Goal: Entertainment & Leisure: Consume media (video, audio)

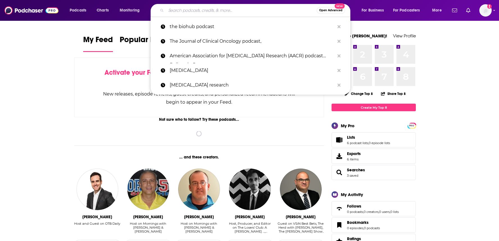
click at [194, 7] on input "Search podcasts, credits, & more..." at bounding box center [241, 10] width 150 height 9
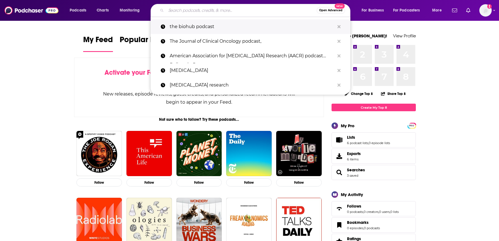
click at [190, 29] on p "the biohub podcast" at bounding box center [252, 26] width 165 height 15
type input "the biohub podcast"
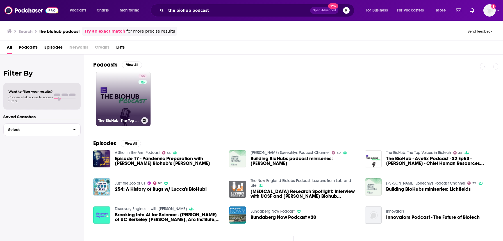
click at [129, 94] on link "38 The BioHub: The Top Voices in Biotech" at bounding box center [123, 99] width 54 height 54
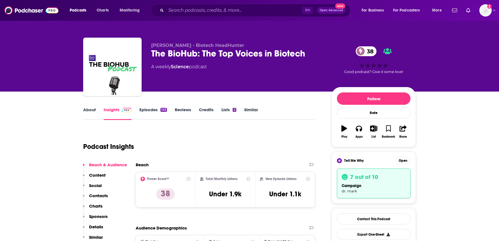
click at [94, 113] on link "About" at bounding box center [89, 113] width 13 height 13
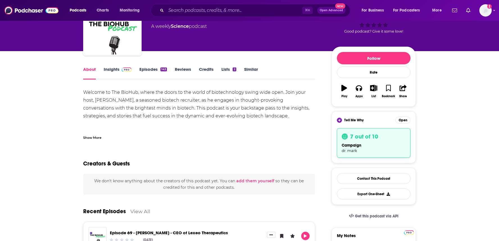
scroll to position [28, 0]
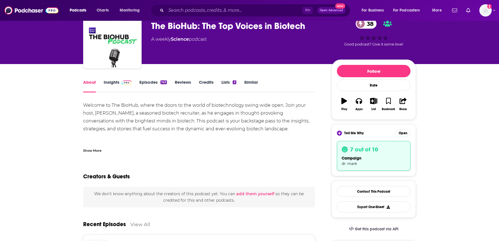
click at [115, 83] on link "Insights" at bounding box center [118, 85] width 28 height 13
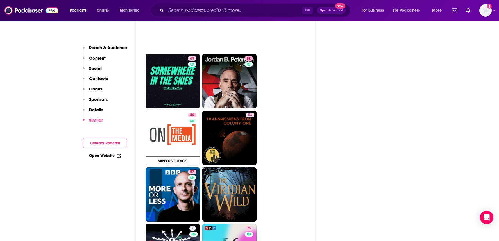
scroll to position [1635, 0]
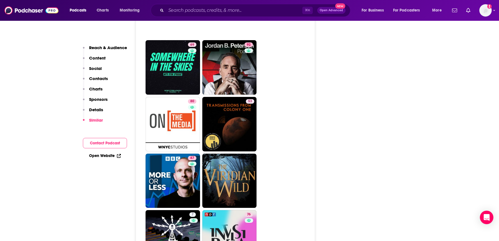
click at [107, 157] on link "Open Website" at bounding box center [105, 155] width 32 height 5
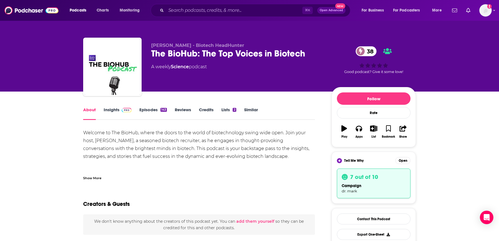
click at [151, 108] on link "Episodes 143" at bounding box center [153, 113] width 28 height 13
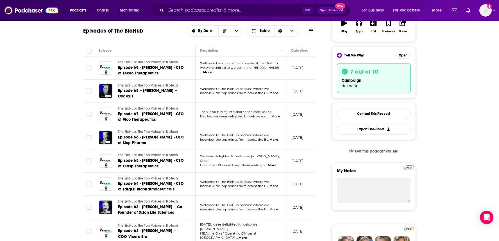
scroll to position [137, 0]
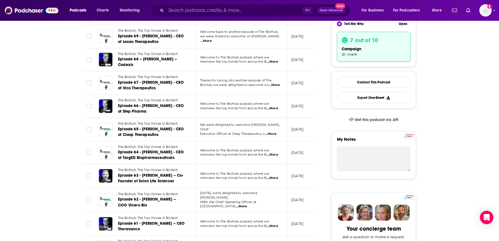
click at [212, 39] on span "...More" at bounding box center [205, 41] width 11 height 4
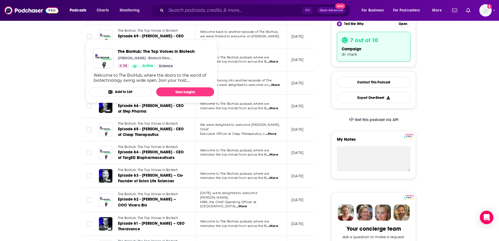
click at [182, 33] on link "The BioHub: The Top Voices in Biotech" at bounding box center [151, 30] width 67 height 5
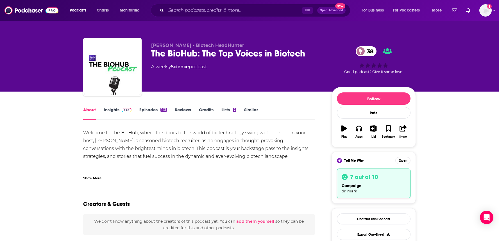
click at [98, 177] on div "Show More" at bounding box center [92, 177] width 18 height 5
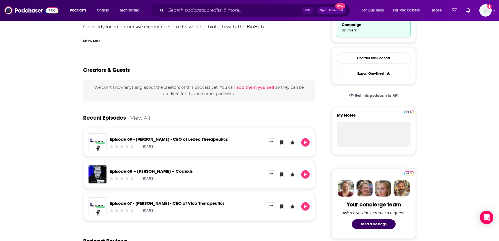
scroll to position [162, 0]
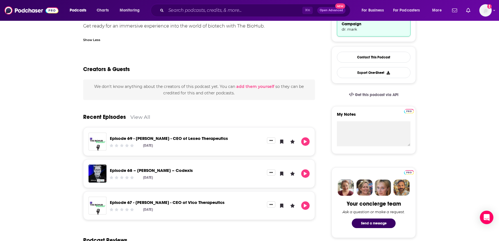
click at [170, 170] on link "Episode 68 – [PERSON_NAME] – Codexis" at bounding box center [151, 170] width 83 height 5
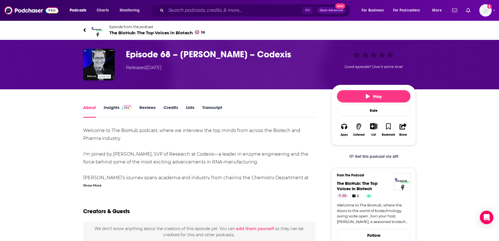
click at [101, 186] on div "Show More" at bounding box center [92, 184] width 18 height 5
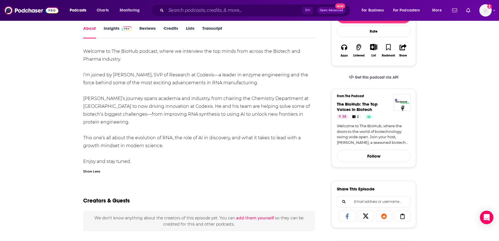
scroll to position [81, 0]
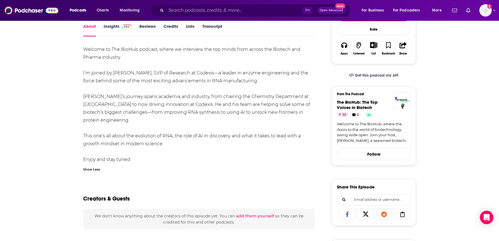
click at [202, 140] on div "Welcome to The BioHub podcast, where we interview the top minds from across the…" at bounding box center [199, 104] width 232 height 118
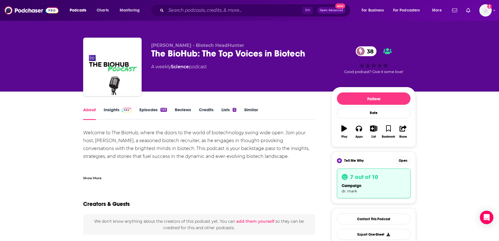
click at [209, 130] on div "Welcome to The BioHub, where the doors to the world of biotechnology swing wide…" at bounding box center [199, 160] width 232 height 63
click at [152, 110] on link "Episodes 143" at bounding box center [153, 113] width 28 height 13
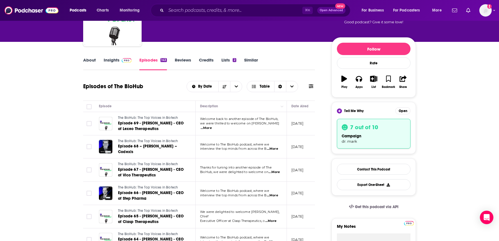
scroll to position [73, 0]
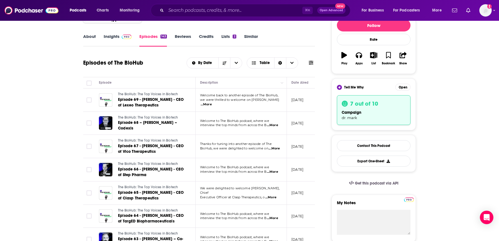
click at [208, 195] on span "Executive Officer at Clasp Therapeutics, o" at bounding box center [232, 197] width 65 height 4
click at [272, 195] on span "...More" at bounding box center [270, 197] width 11 height 4
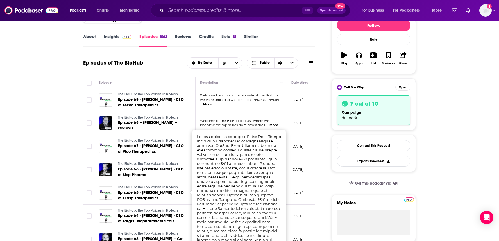
click at [292, 183] on td "[DATE]" at bounding box center [305, 192] width 36 height 23
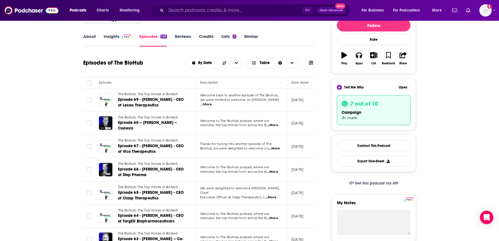
click at [255, 187] on span "We were delighted to welcome [PERSON_NAME], Chief" at bounding box center [239, 190] width 79 height 8
click at [156, 190] on span "Episode 65 - [PERSON_NAME] - CEO of Clasp Therapeutics" at bounding box center [151, 195] width 66 height 10
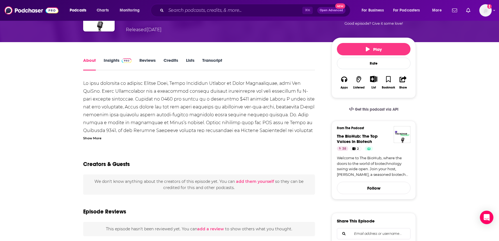
scroll to position [50, 0]
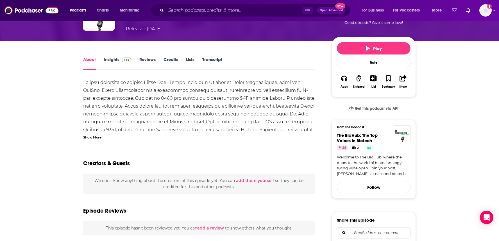
click at [89, 138] on div "Show More" at bounding box center [92, 136] width 18 height 5
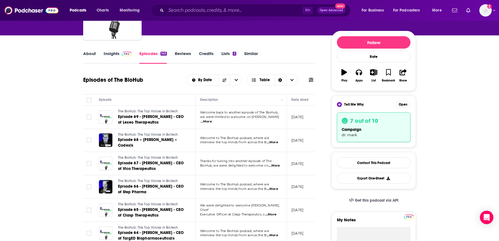
scroll to position [67, 0]
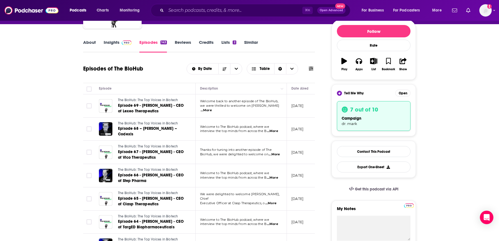
click at [212, 108] on span "...More" at bounding box center [205, 110] width 11 height 4
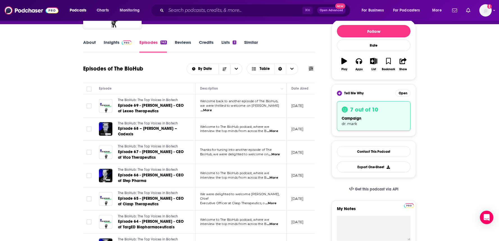
click at [275, 152] on span "...More" at bounding box center [273, 154] width 11 height 4
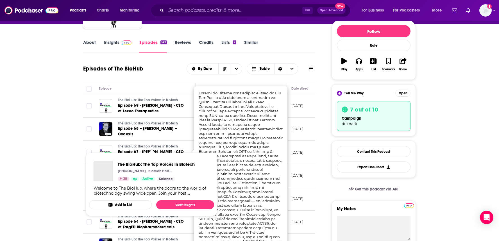
click at [168, 145] on span "The BioHub: The Top Voices in Biotech" at bounding box center [148, 146] width 60 height 4
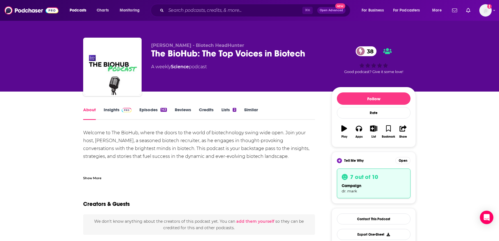
click at [95, 178] on div "Show More" at bounding box center [92, 177] width 18 height 5
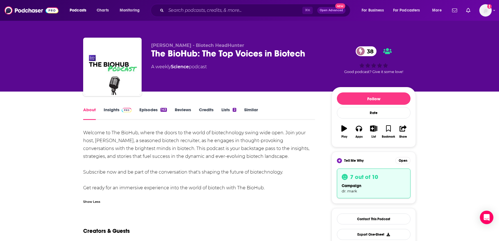
click at [145, 191] on div "Welcome to The BioHub, where the doors to the world of biotechnology swing wide…" at bounding box center [199, 160] width 232 height 63
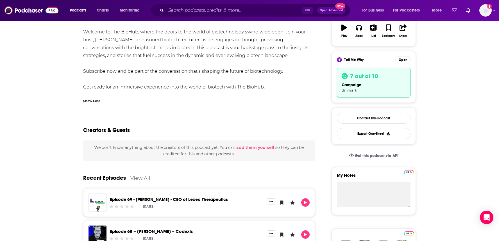
scroll to position [101, 0]
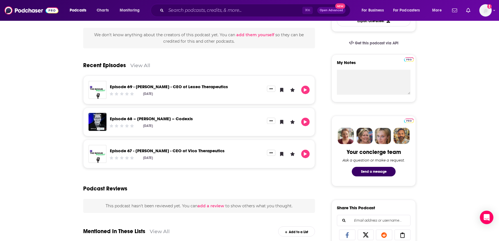
scroll to position [225, 0]
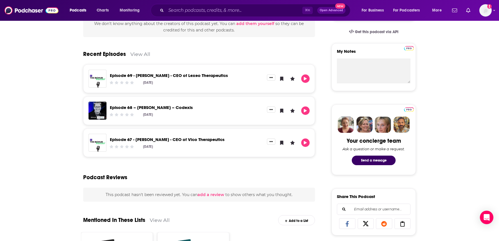
click at [184, 138] on link "Episode 67 - [PERSON_NAME] - CEO of Vico Therapeutics" at bounding box center [167, 139] width 115 height 5
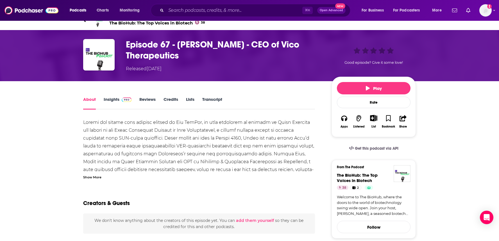
scroll to position [11, 0]
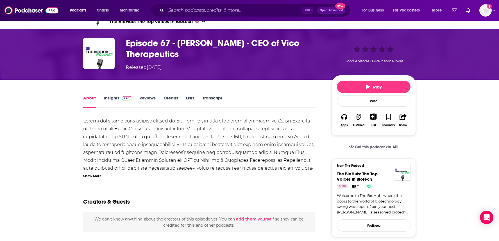
click at [98, 174] on div "Show More" at bounding box center [92, 175] width 18 height 5
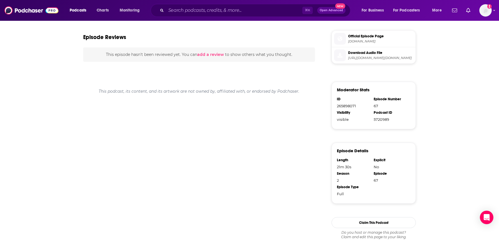
scroll to position [292, 0]
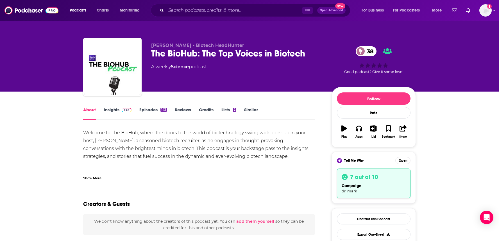
click at [145, 108] on link "Episodes 143" at bounding box center [153, 113] width 28 height 13
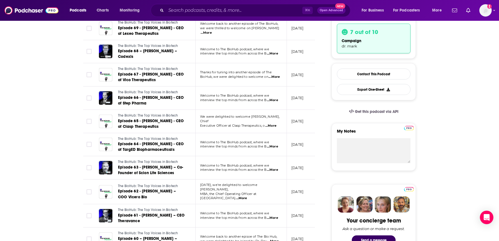
scroll to position [146, 0]
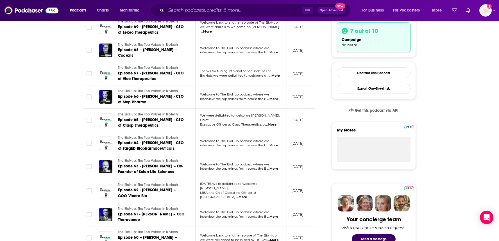
click at [223, 97] on span "interview the top minds from across the B" at bounding box center [233, 99] width 66 height 4
click at [159, 96] on link "Episode 66 - [PERSON_NAME] - CEO of Step Pharma" at bounding box center [151, 99] width 67 height 11
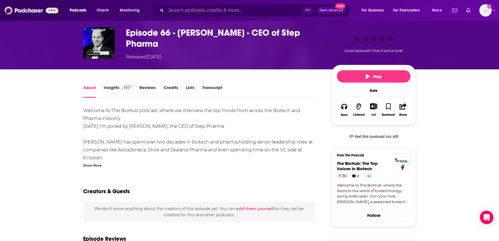
scroll to position [22, 0]
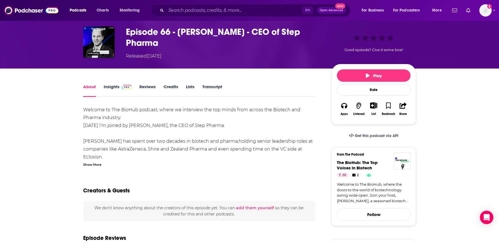
click at [93, 161] on div "Show More" at bounding box center [92, 163] width 18 height 5
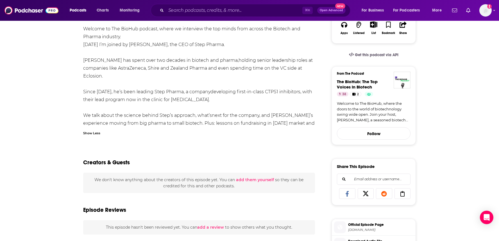
scroll to position [112, 0]
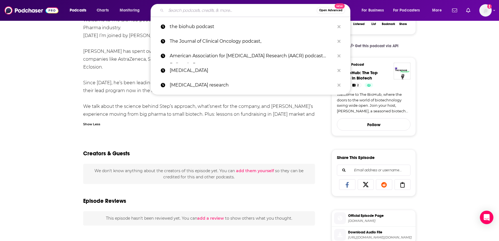
drag, startPoint x: 187, startPoint y: 77, endPoint x: 193, endPoint y: -8, distance: 85.2
click at [193, 0] on html "Podcasts Charts Monitoring Open Advanced New the biohub podcast The Journal of …" at bounding box center [249, 8] width 499 height 241
click at [86, 60] on div "Welcome to The BioHub podcast, where we interview the top minds from across the…" at bounding box center [199, 71] width 232 height 110
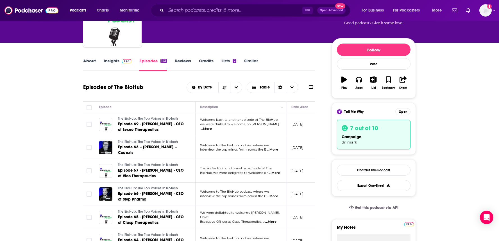
scroll to position [56, 0]
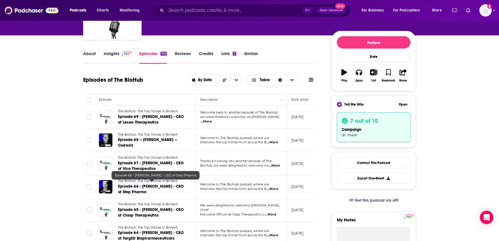
click at [125, 184] on span "Episode 66 - [PERSON_NAME] - CEO of Step Pharma" at bounding box center [151, 189] width 66 height 10
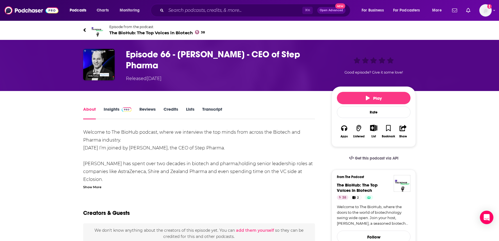
click at [151, 162] on div "Welcome to The BioHub podcast, where we interview the top minds from across the…" at bounding box center [199, 183] width 232 height 110
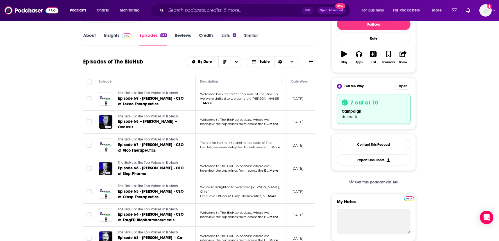
scroll to position [101, 0]
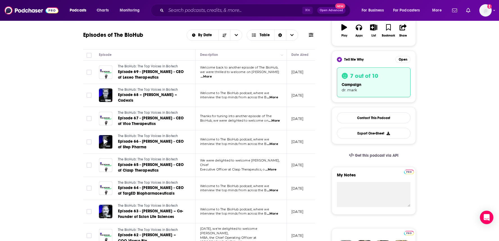
click at [107, 138] on div at bounding box center [105, 141] width 13 height 13
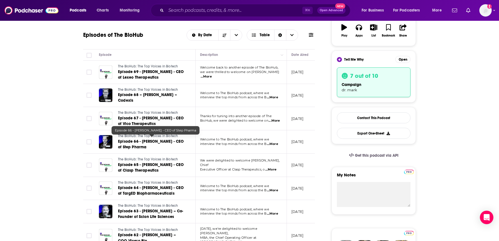
click at [132, 139] on span "Episode 66 - [PERSON_NAME] - CEO of Step Pharma" at bounding box center [151, 144] width 66 height 10
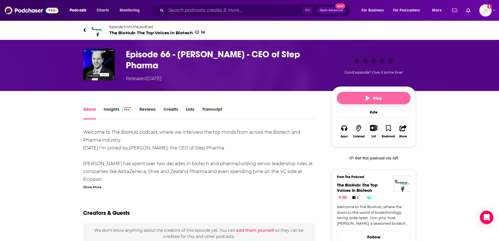
click at [360, 93] on button "Play" at bounding box center [374, 98] width 74 height 12
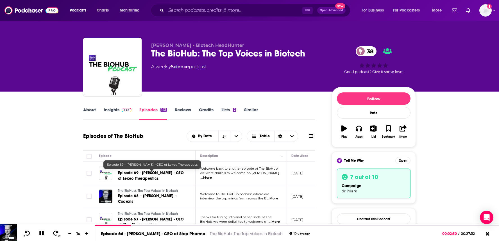
click at [135, 178] on span "Episode 69 - [PERSON_NAME] - CEO of Lexeo Therapeutics" at bounding box center [151, 175] width 66 height 10
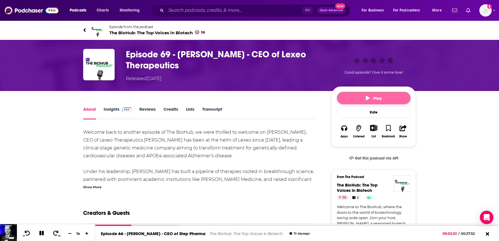
click at [378, 95] on span "Play" at bounding box center [373, 97] width 16 height 5
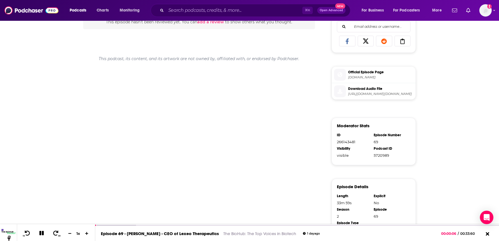
scroll to position [256, 0]
click at [177, 226] on div "00:06:55" at bounding box center [296, 226] width 403 height 2
click at [213, 225] on div at bounding box center [156, 226] width 123 height 2
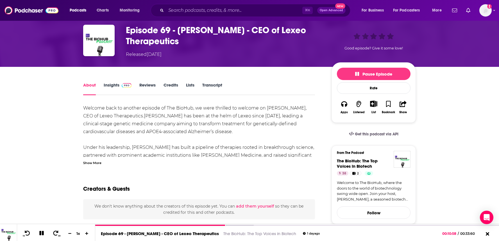
scroll to position [22, 0]
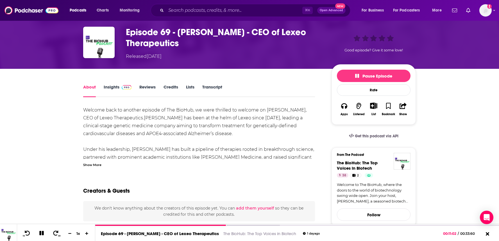
click at [111, 86] on link "Insights" at bounding box center [118, 90] width 28 height 13
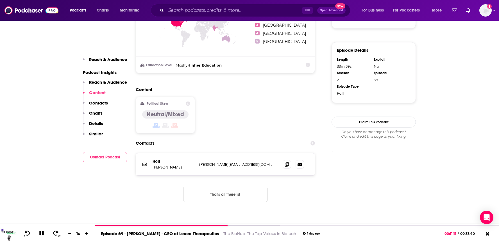
scroll to position [393, 0]
click at [96, 104] on p "Contacts" at bounding box center [98, 102] width 19 height 5
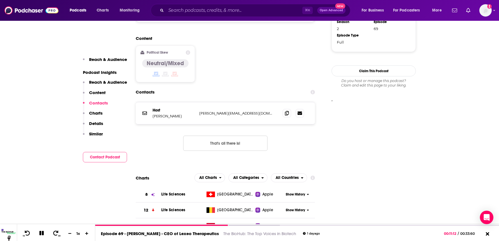
scroll to position [453, 0]
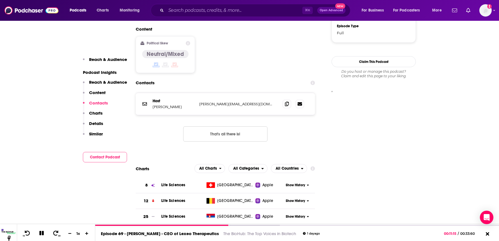
click at [95, 113] on p "Charts" at bounding box center [95, 112] width 13 height 5
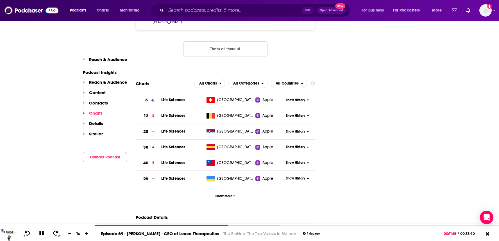
scroll to position [539, 0]
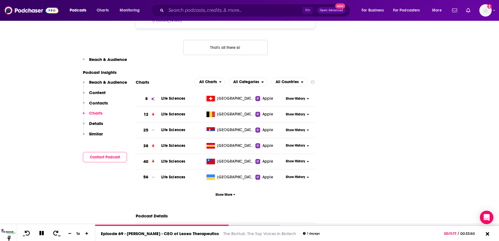
click at [96, 121] on p "Details" at bounding box center [96, 123] width 14 height 5
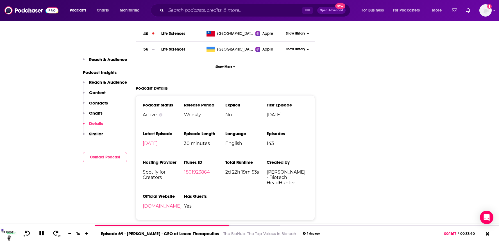
scroll to position [675, 0]
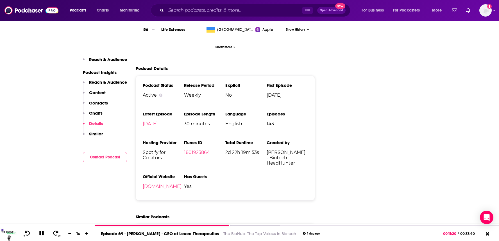
click at [92, 131] on p "Similar" at bounding box center [96, 133] width 14 height 5
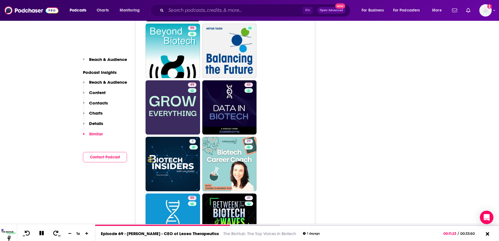
scroll to position [1082, 0]
